Goal: Task Accomplishment & Management: Use online tool/utility

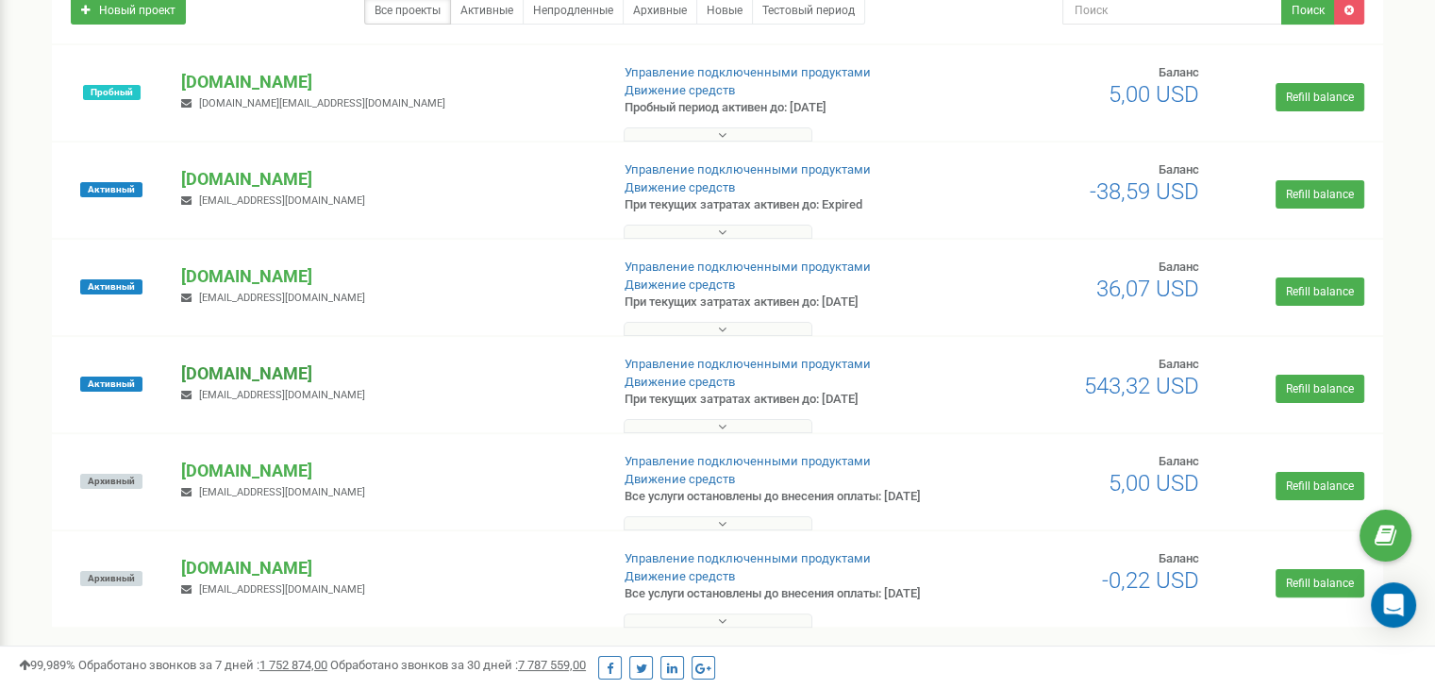
click at [211, 363] on p "[DOMAIN_NAME]" at bounding box center [387, 373] width 412 height 25
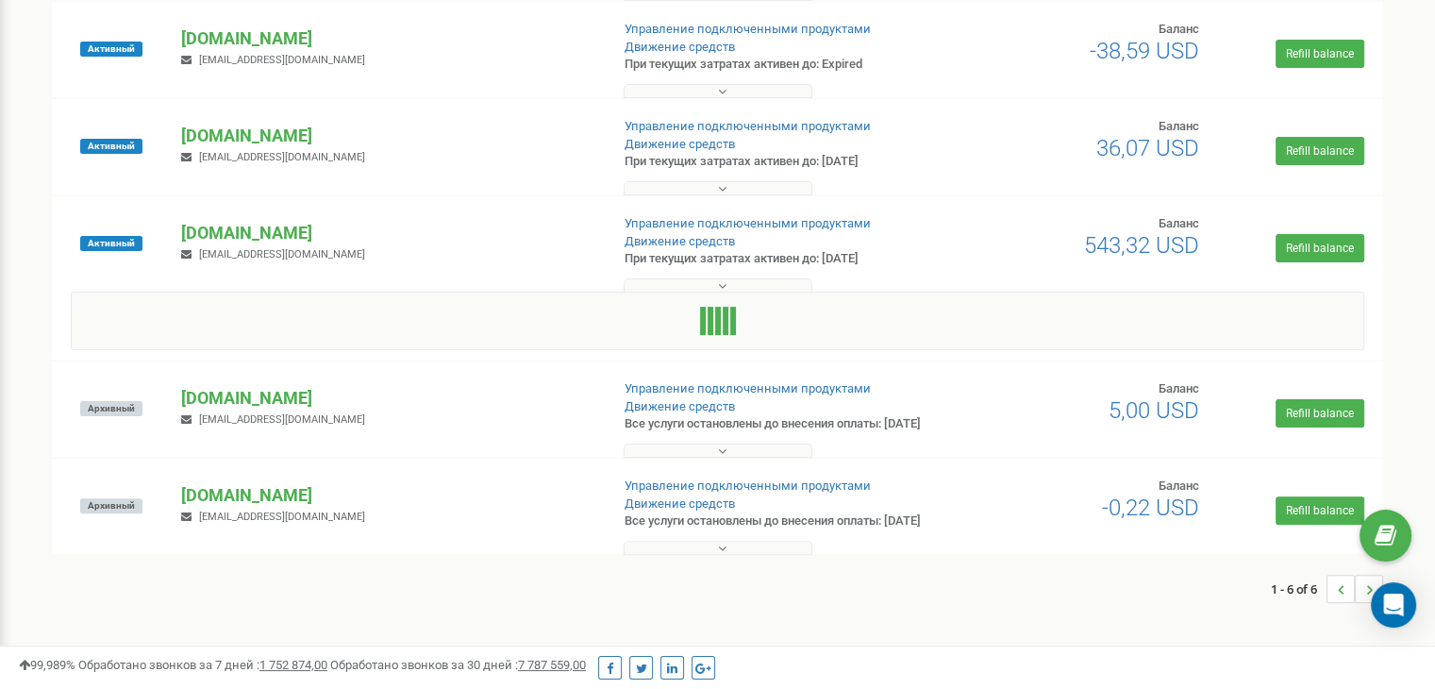
scroll to position [443, 0]
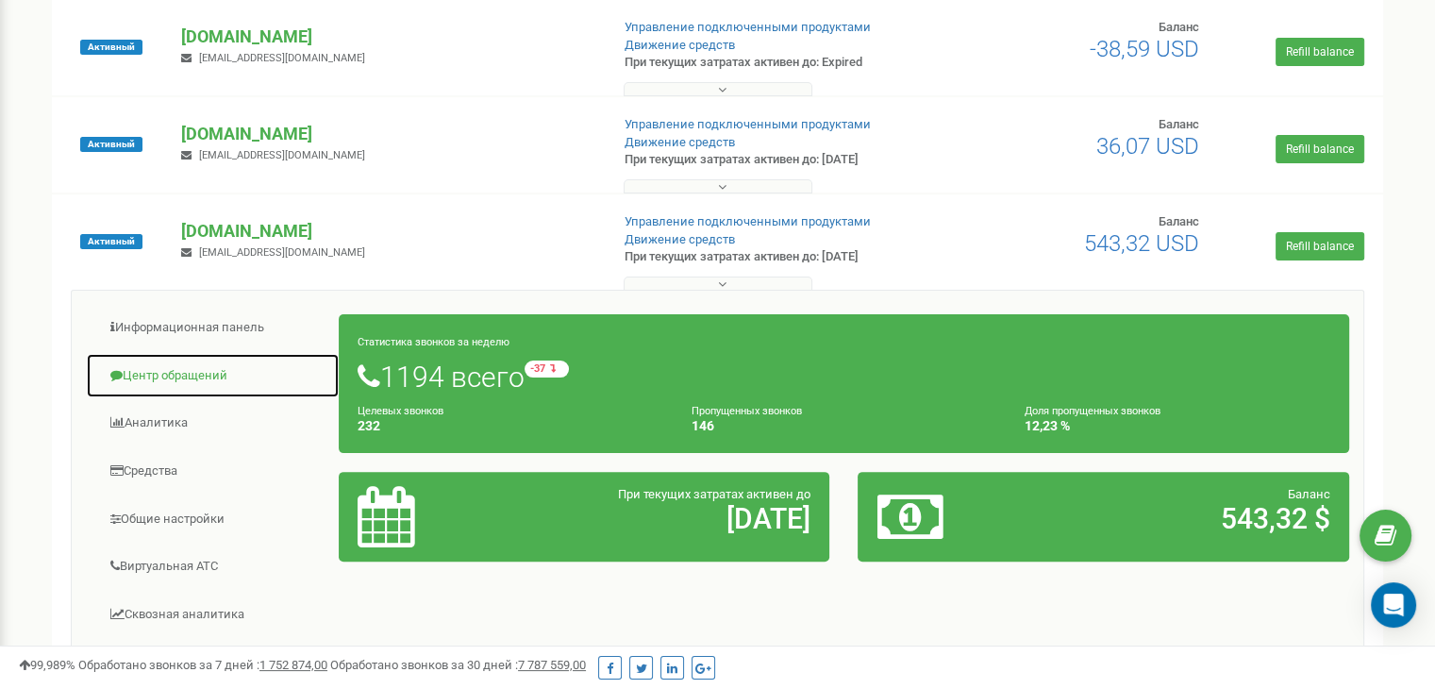
click at [160, 364] on link "Центр обращений" at bounding box center [213, 376] width 254 height 46
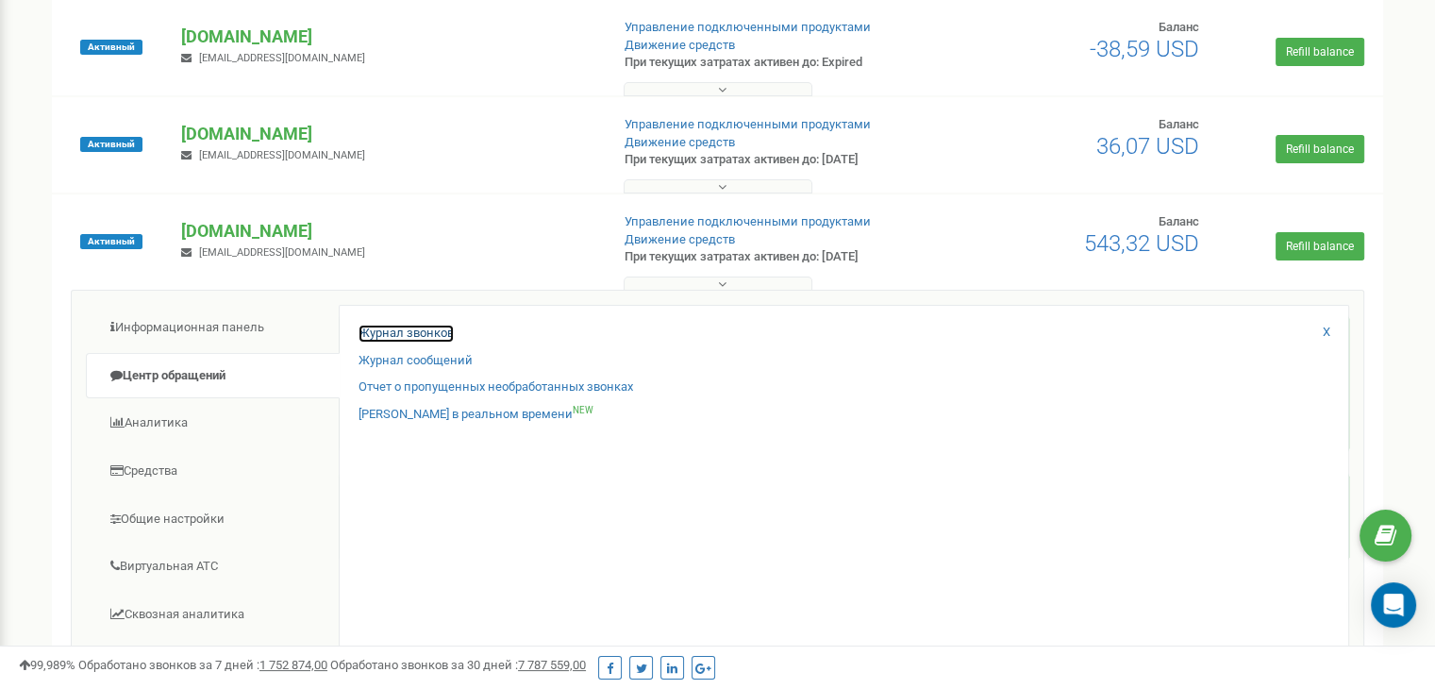
click at [418, 332] on link "Журнал звонков" at bounding box center [406, 334] width 95 height 18
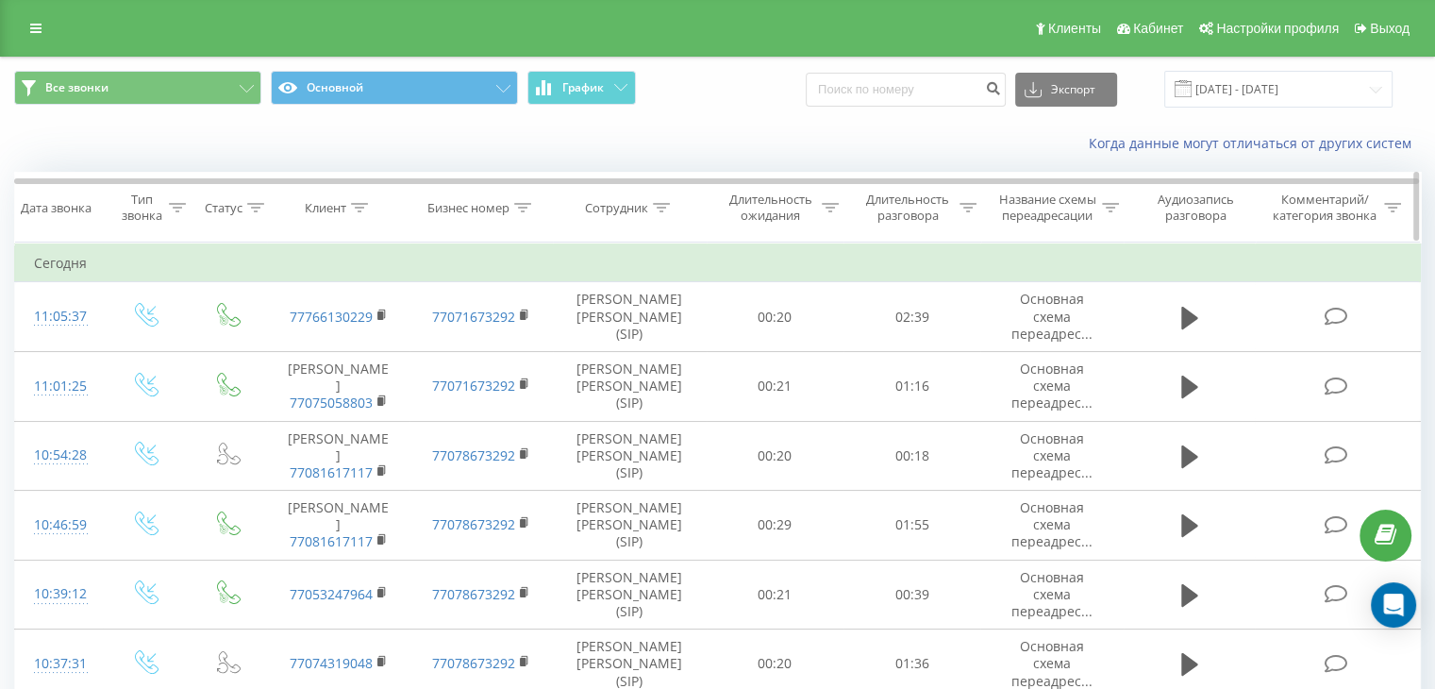
click at [966, 205] on icon at bounding box center [968, 207] width 17 height 9
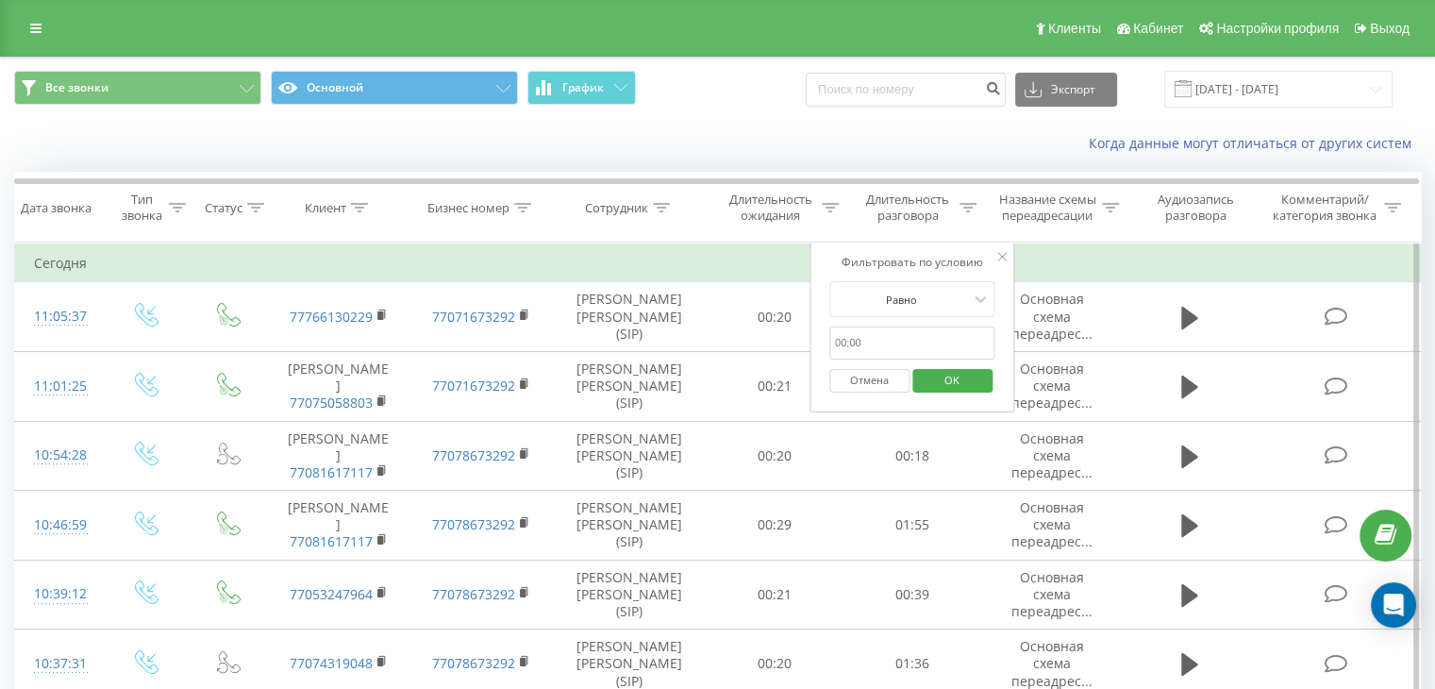
click at [864, 344] on input "text" at bounding box center [912, 342] width 166 height 33
type input "120"
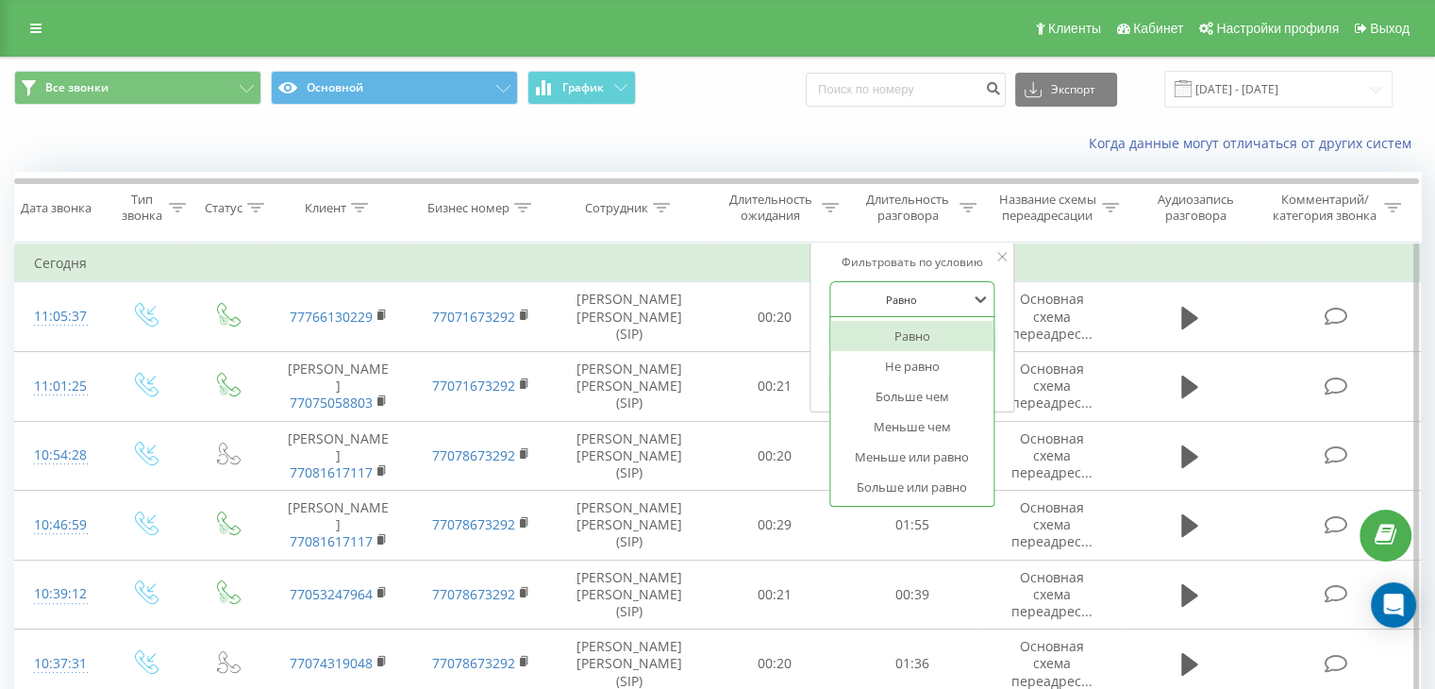
click at [909, 307] on div "Равно" at bounding box center [902, 299] width 138 height 28
click at [890, 485] on div "Больше или равно" at bounding box center [912, 487] width 164 height 30
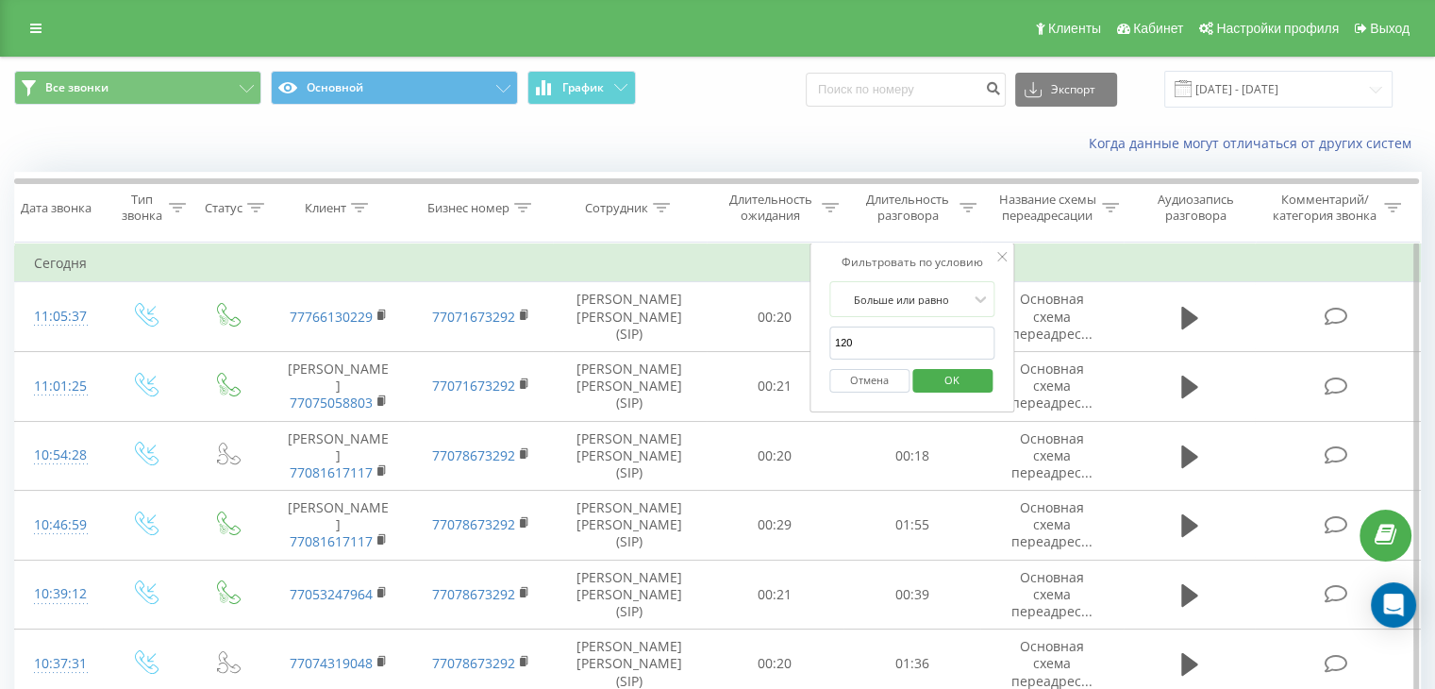
click at [944, 380] on span "OK" at bounding box center [952, 379] width 53 height 29
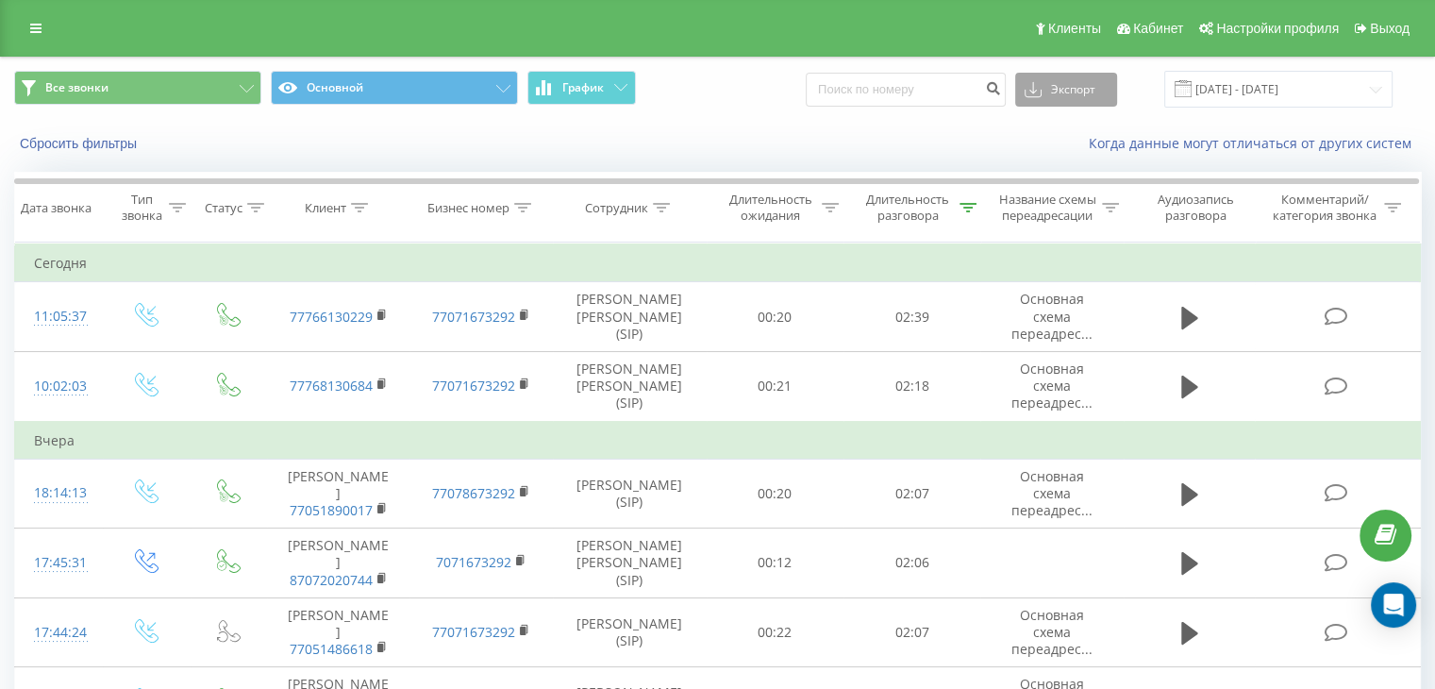
click at [1059, 90] on button "Экспорт" at bounding box center [1066, 90] width 102 height 34
click at [1051, 167] on div ".xls" at bounding box center [1066, 159] width 100 height 34
